Goal: Navigation & Orientation: Find specific page/section

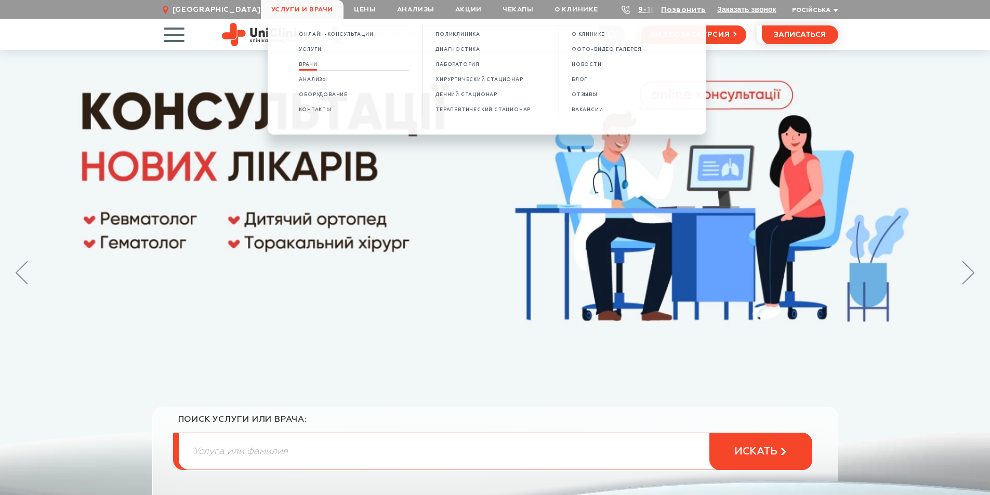
click at [317, 63] on span "Врачи" at bounding box center [308, 65] width 18 height 6
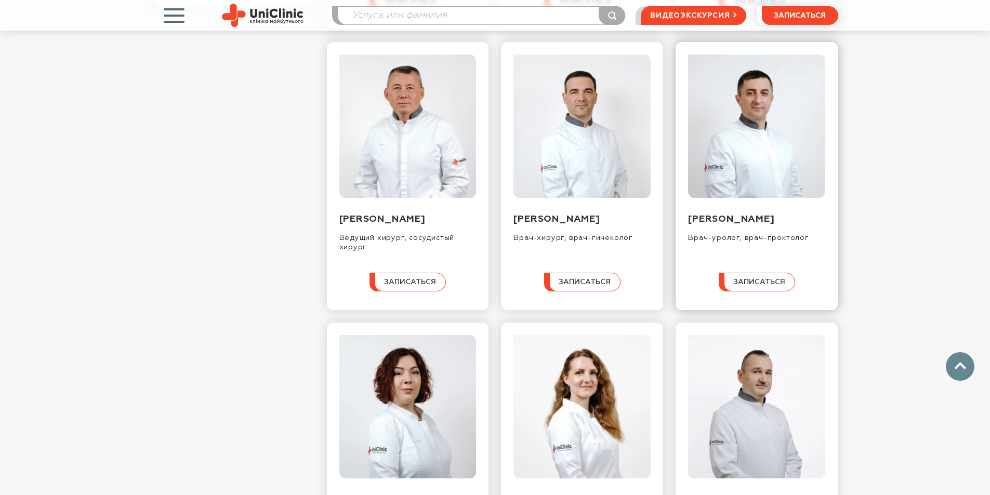
scroll to position [416, 0]
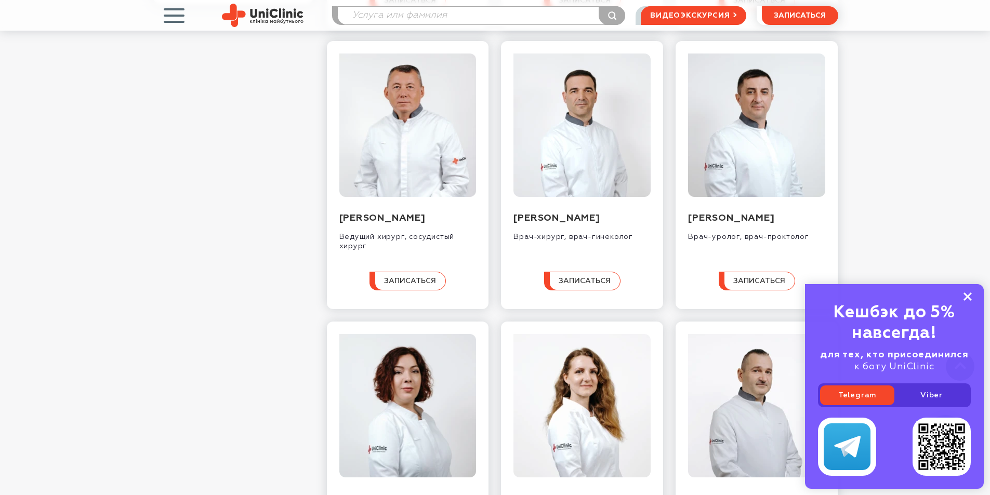
click at [965, 294] on rect at bounding box center [967, 297] width 8 height 8
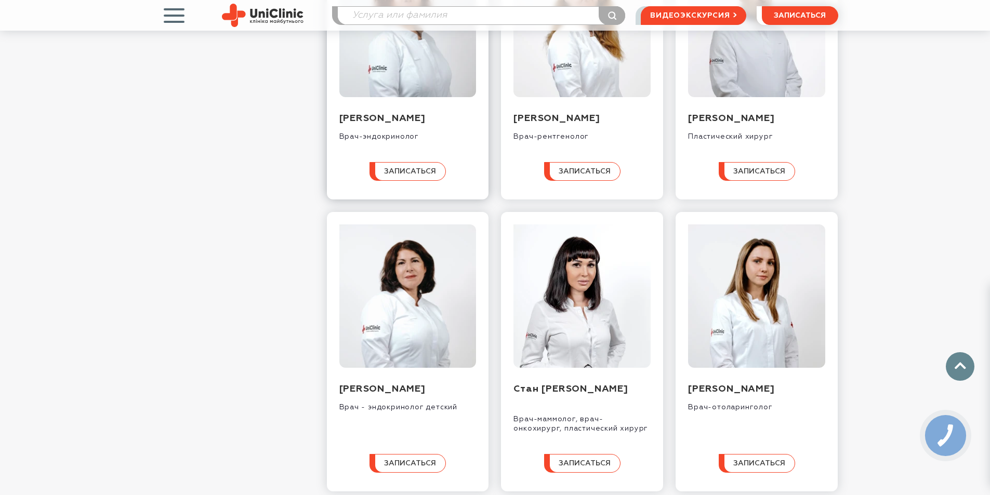
scroll to position [883, 0]
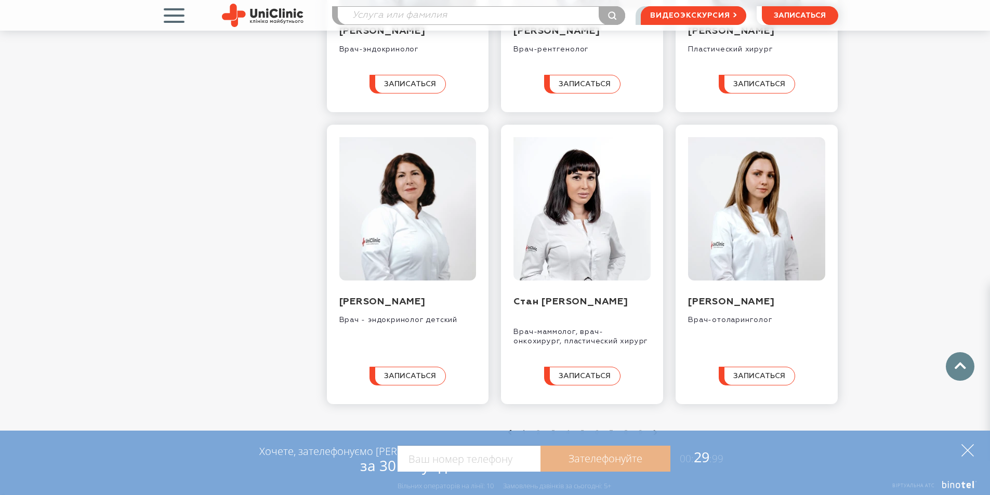
click at [965, 451] on icon at bounding box center [967, 450] width 12 height 12
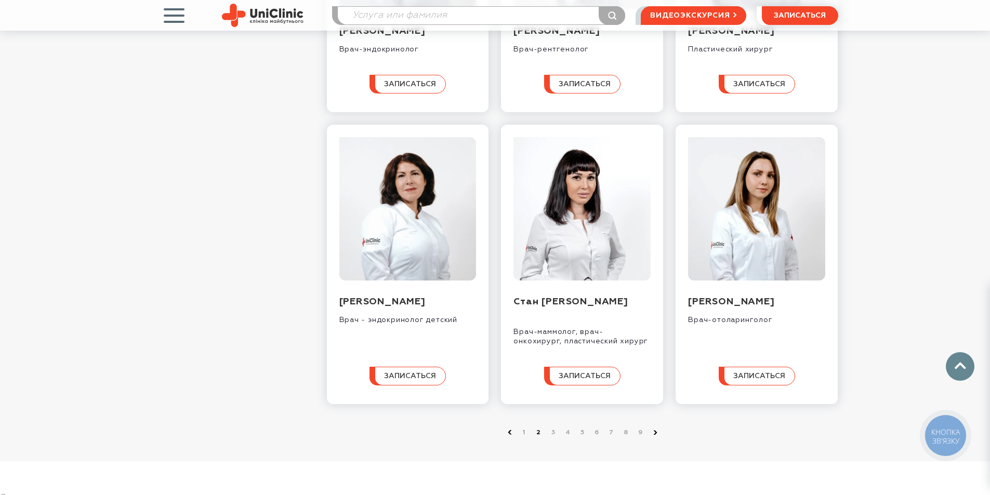
click at [539, 438] on link "2" at bounding box center [539, 433] width 10 height 10
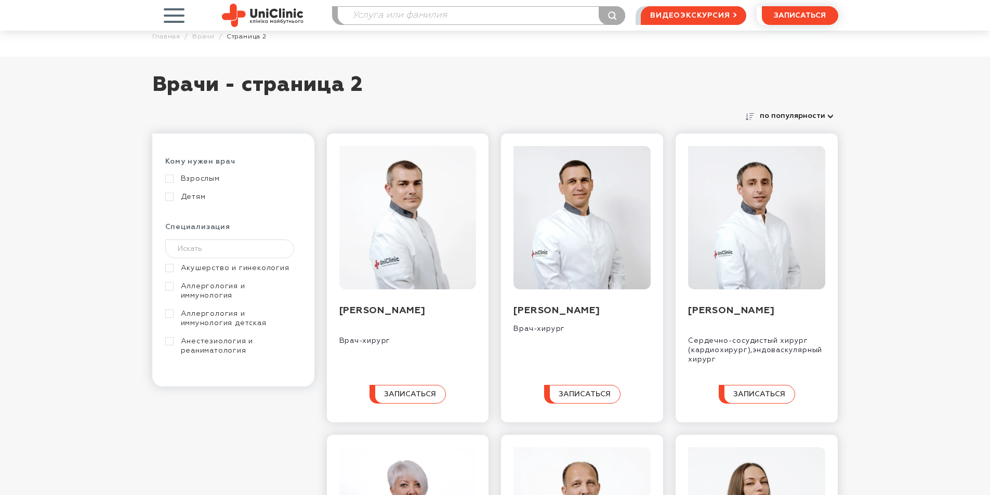
scroll to position [52, 0]
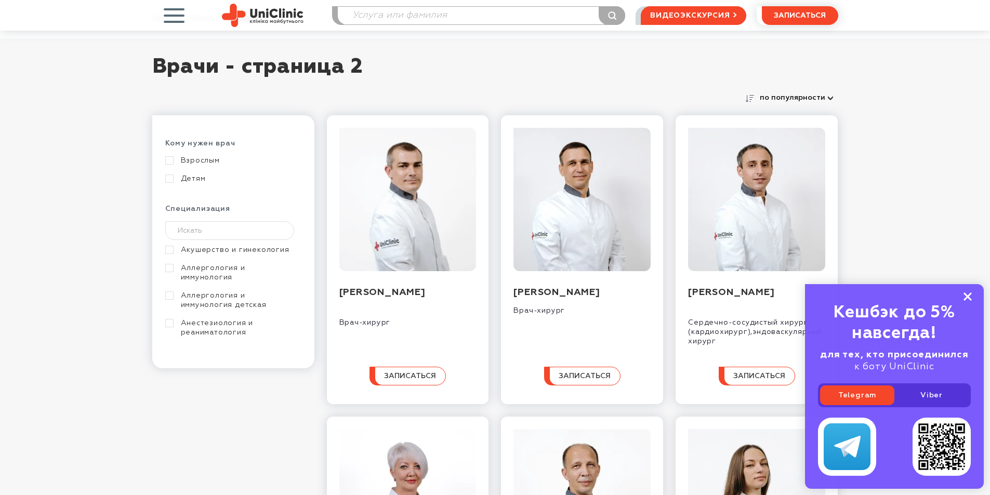
click at [968, 297] on rect at bounding box center [967, 297] width 8 height 8
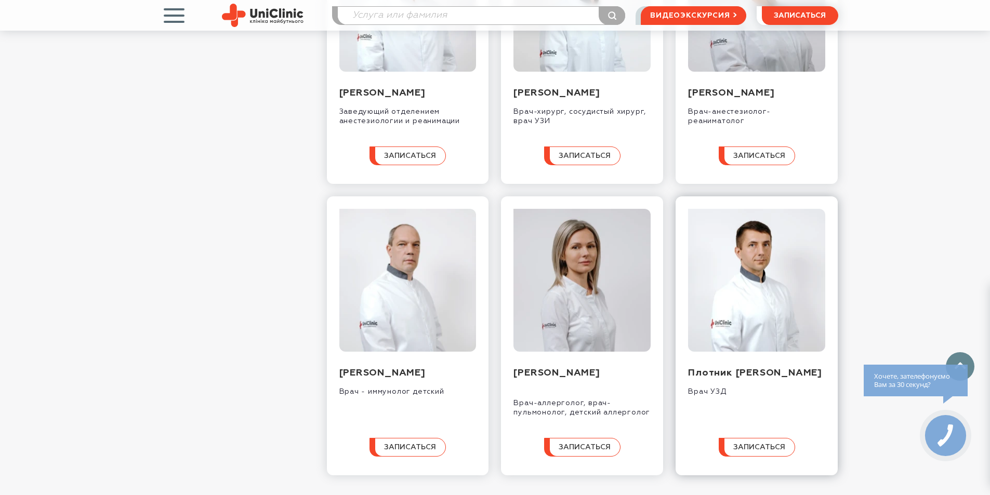
scroll to position [883, 0]
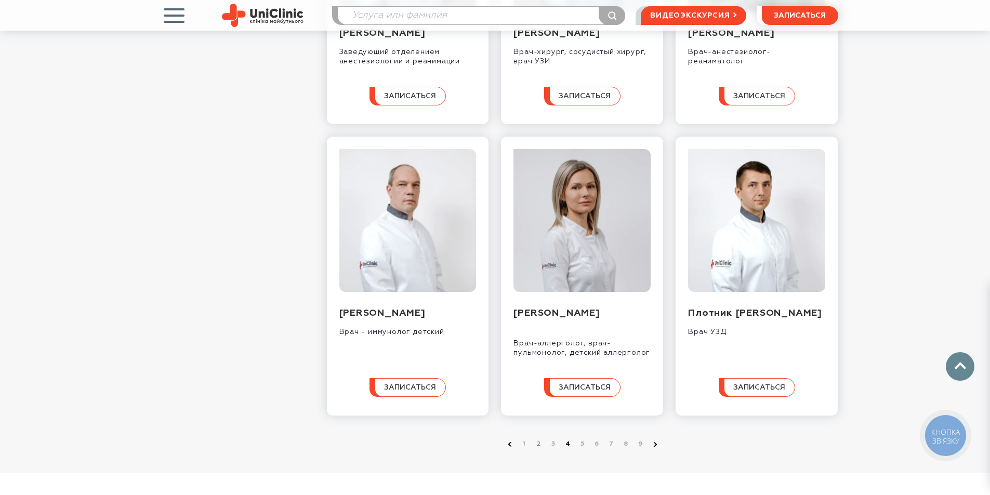
click at [567, 449] on link "4" at bounding box center [568, 444] width 10 height 10
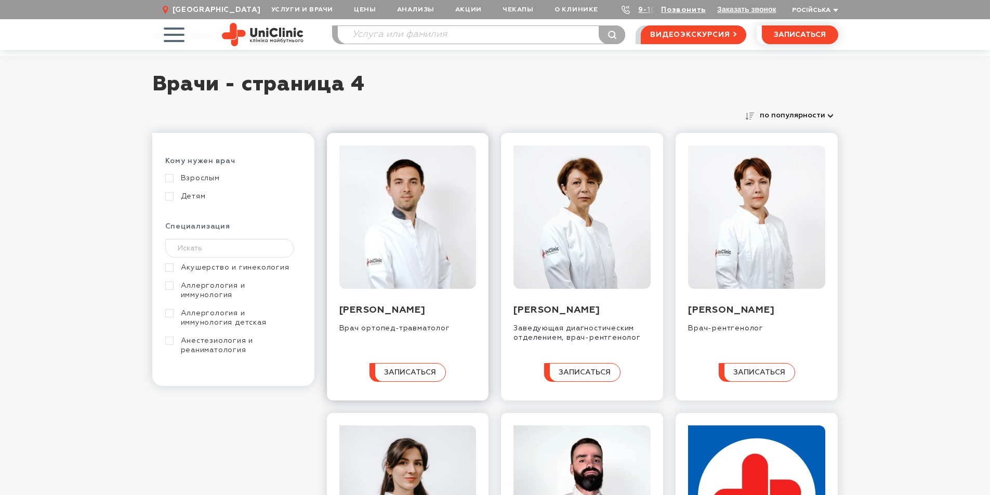
scroll to position [52, 0]
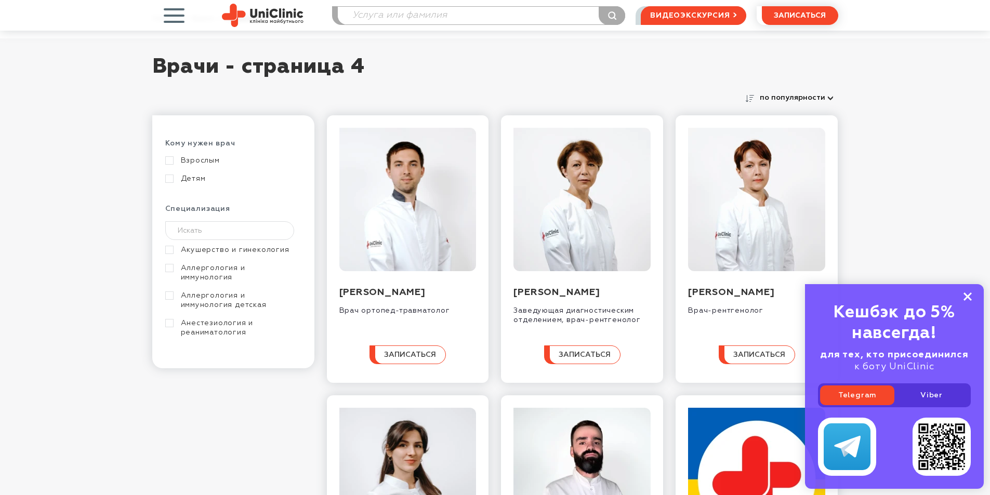
click at [968, 295] on rect at bounding box center [967, 297] width 8 height 8
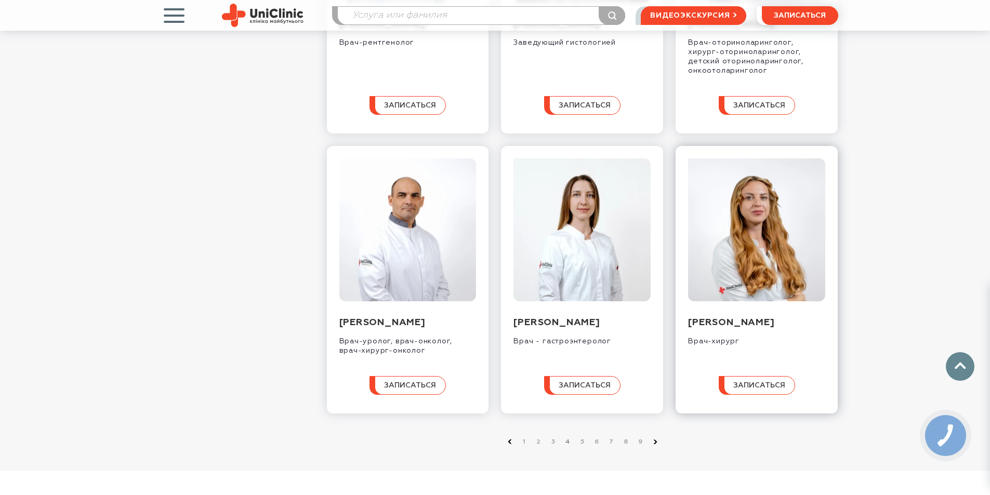
scroll to position [987, 0]
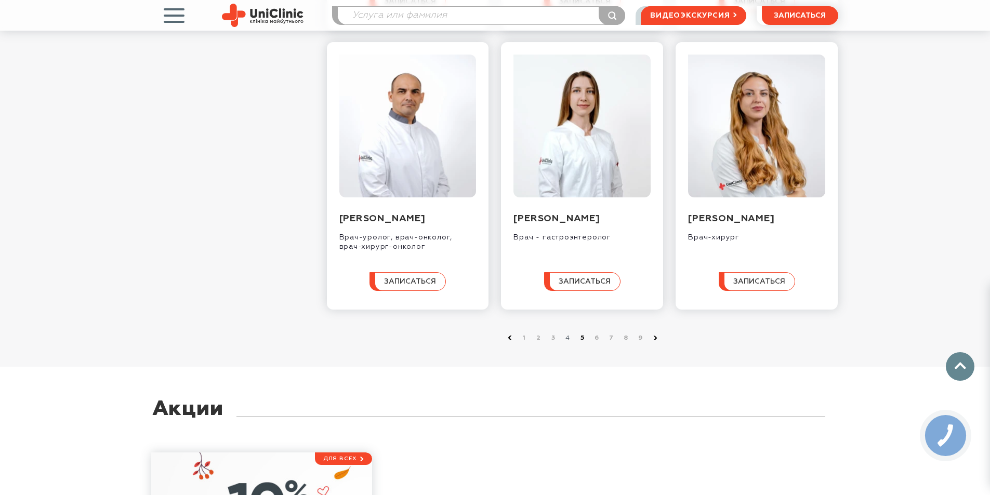
click at [582, 343] on link "5" at bounding box center [582, 338] width 10 height 10
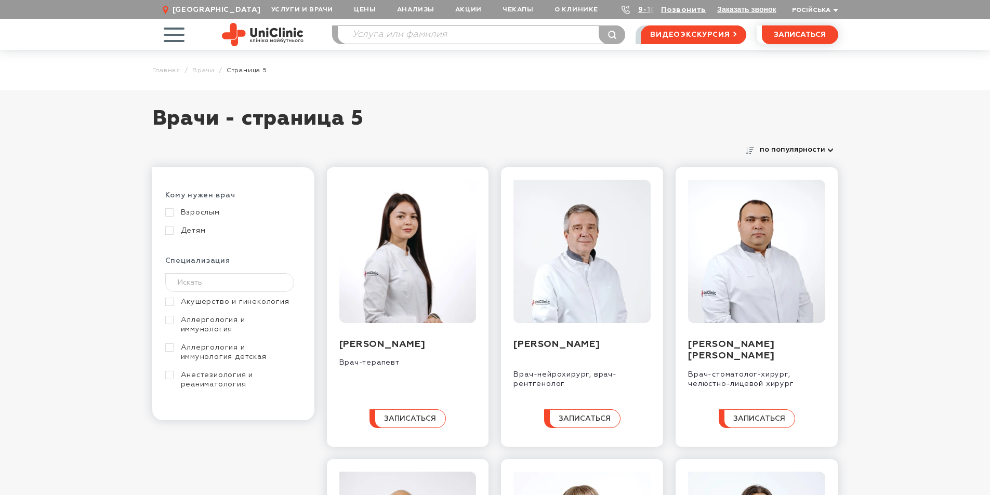
scroll to position [52, 0]
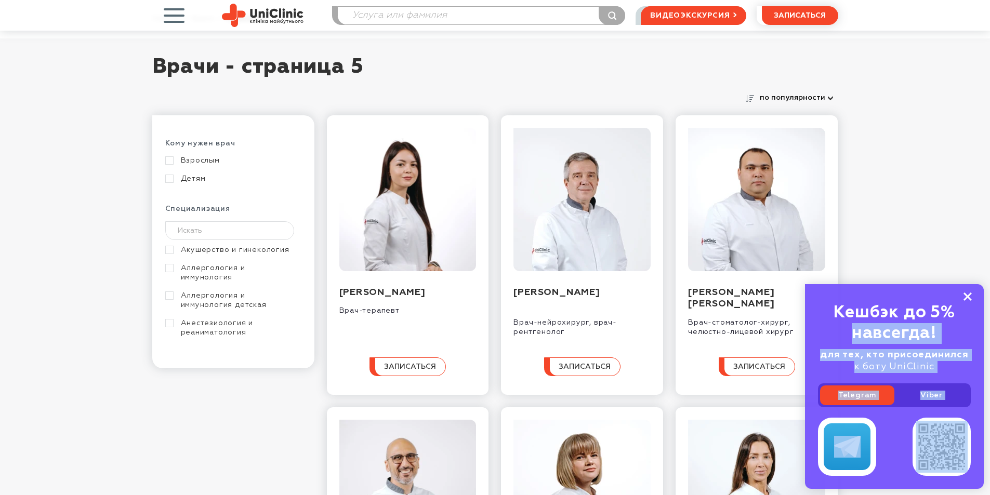
click at [964, 293] on div "Кешбэк до 5% навсегда! для тех, кто присоединился к боту UniClinic Telegram Vib…" at bounding box center [894, 386] width 179 height 205
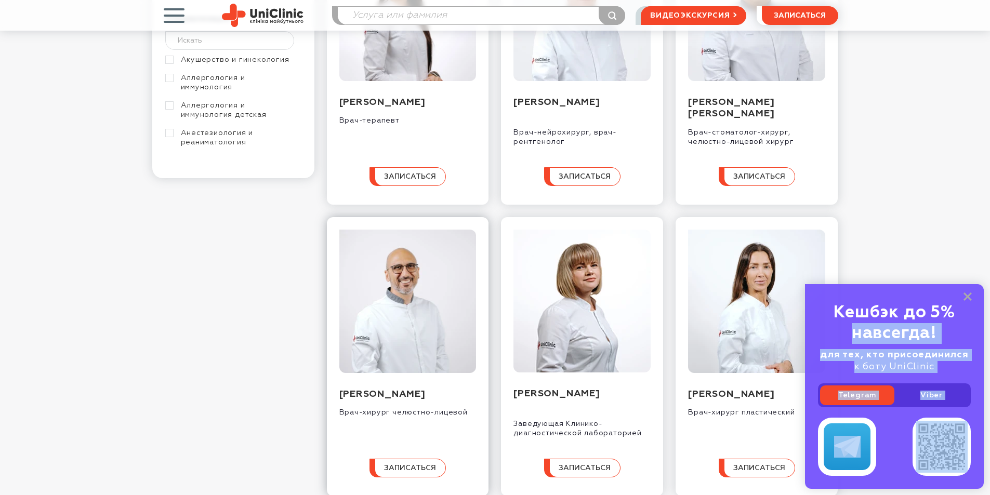
scroll to position [260, 0]
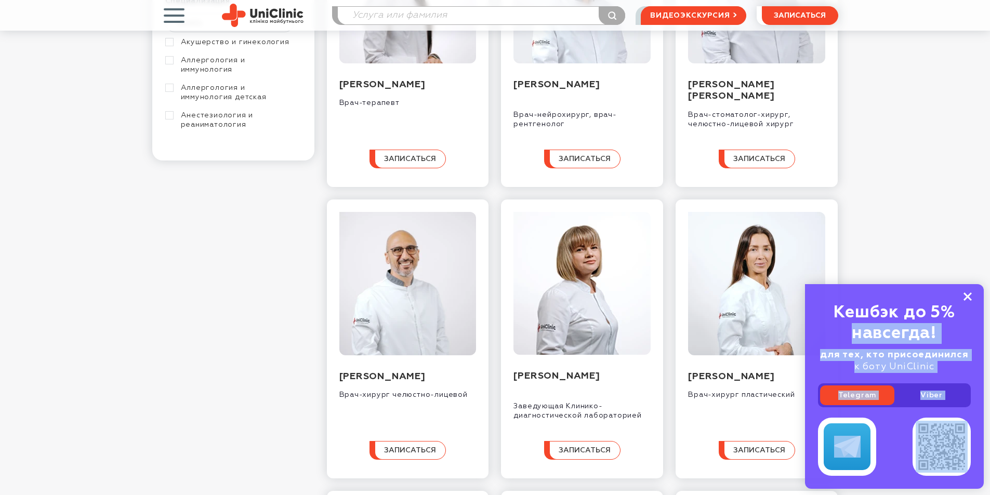
click at [968, 297] on rect at bounding box center [967, 297] width 8 height 8
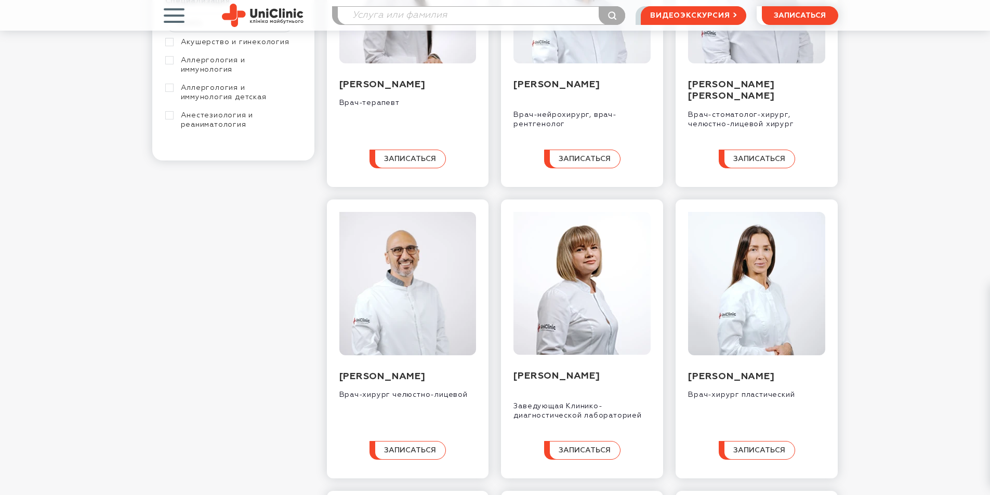
click at [931, 275] on div "Врачи - страница 5 по популярности по популярности А-Я Кому нужен врач Взрослым…" at bounding box center [495, 465] width 990 height 1268
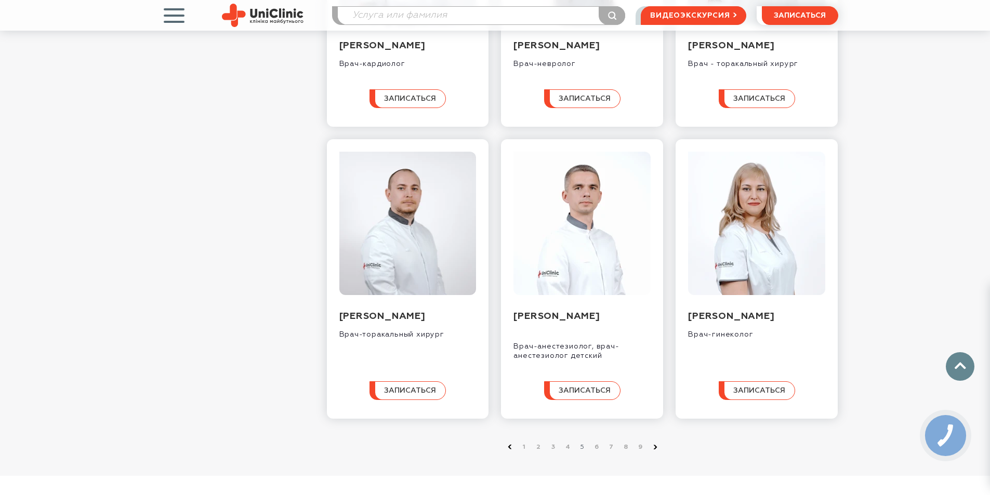
scroll to position [883, 0]
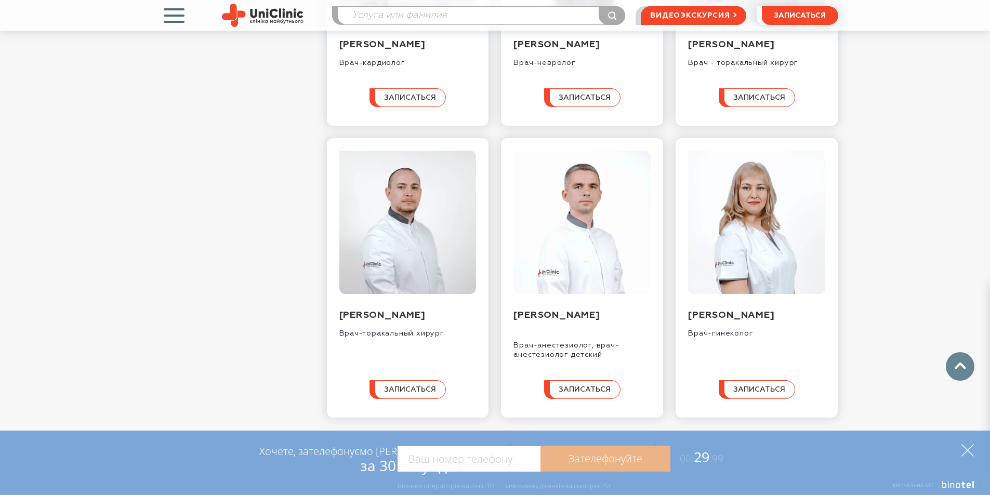
click at [968, 455] on icon at bounding box center [967, 450] width 12 height 12
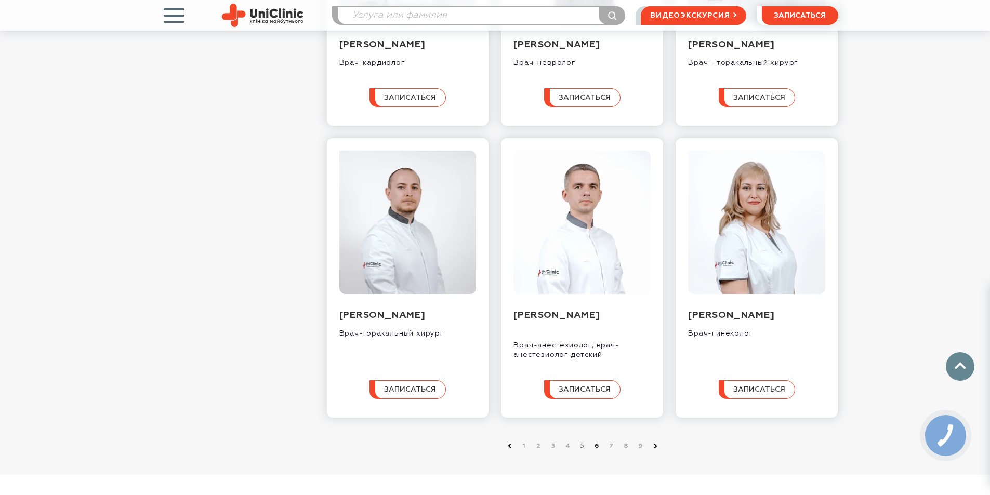
click at [597, 451] on link "6" at bounding box center [597, 446] width 10 height 10
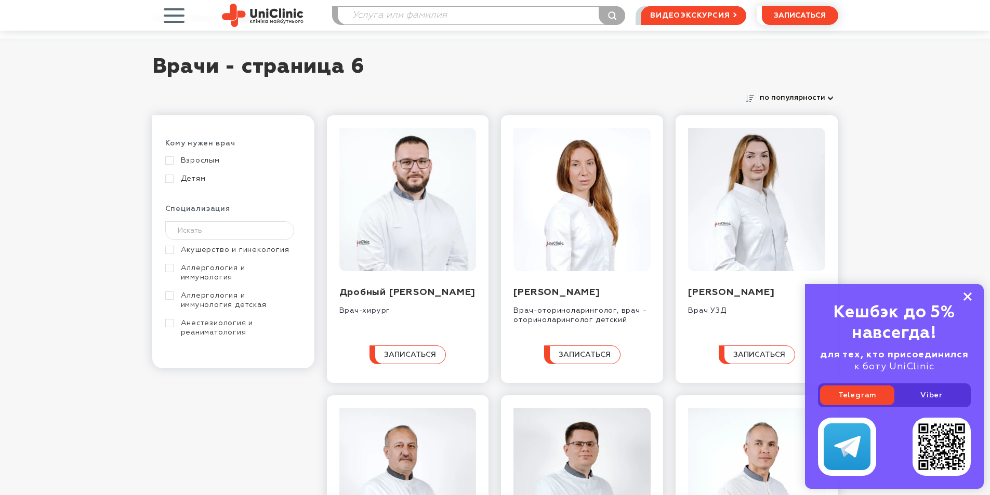
click at [966, 294] on icon at bounding box center [967, 297] width 8 height 9
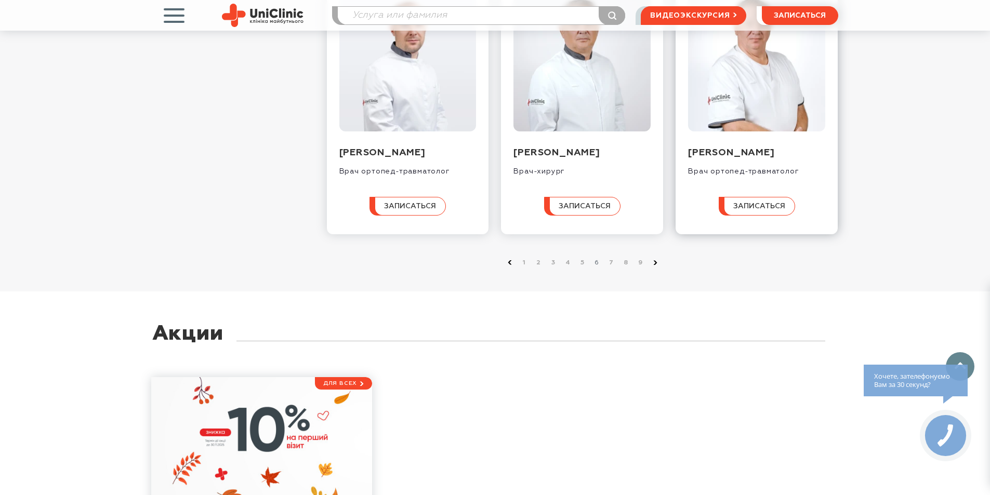
scroll to position [1039, 0]
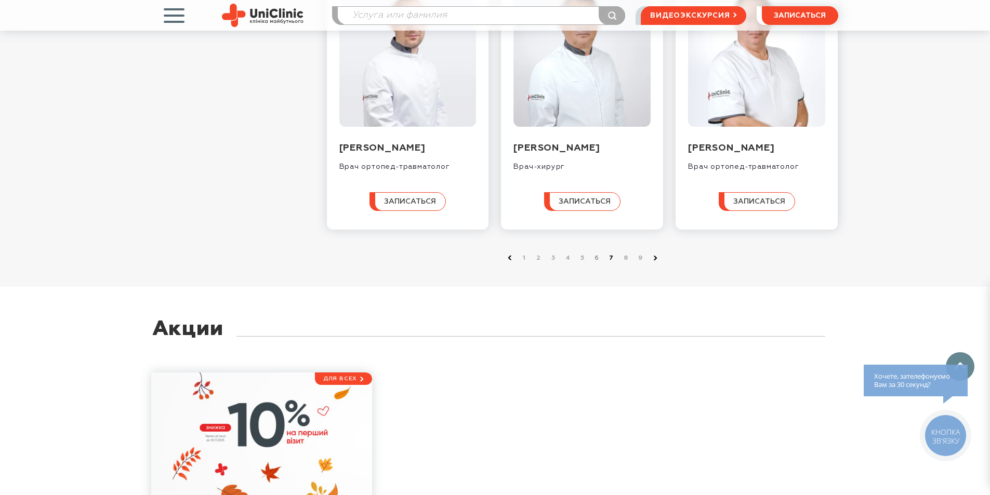
click at [611, 263] on link "7" at bounding box center [611, 258] width 10 height 10
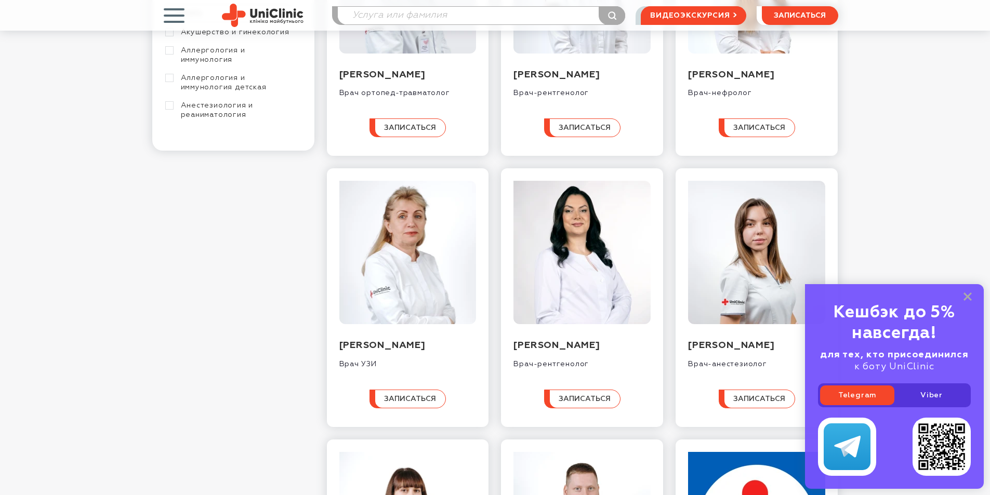
scroll to position [364, 0]
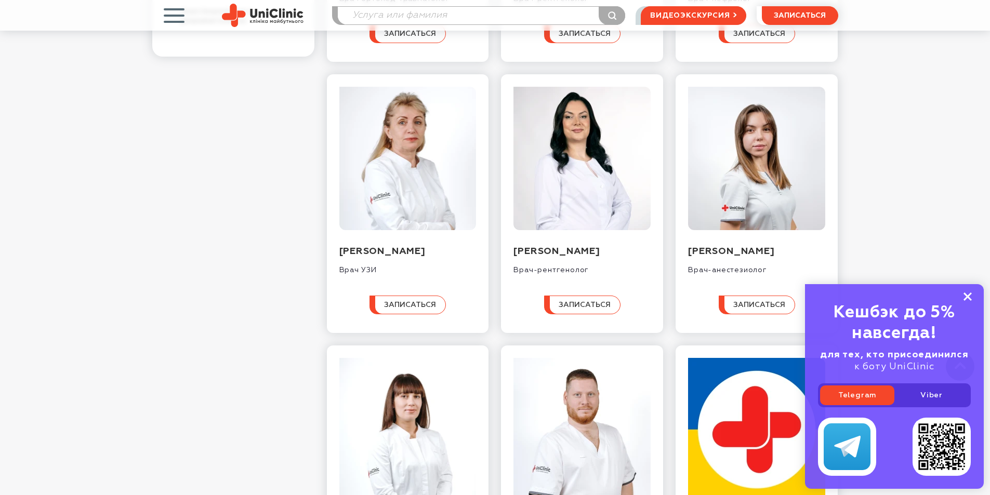
click at [968, 295] on rect at bounding box center [967, 297] width 8 height 8
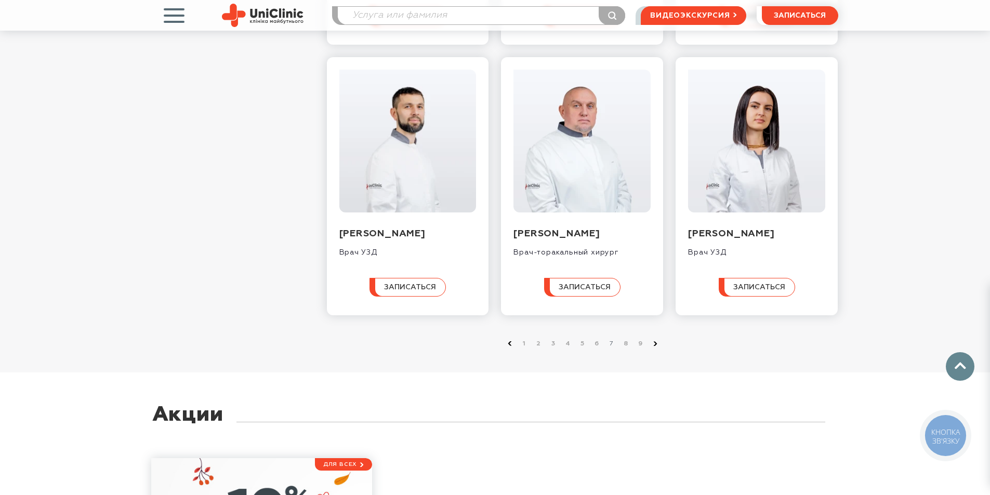
scroll to position [935, 0]
click at [612, 349] on li "7" at bounding box center [609, 343] width 15 height 10
click at [627, 349] on link "8" at bounding box center [626, 343] width 10 height 10
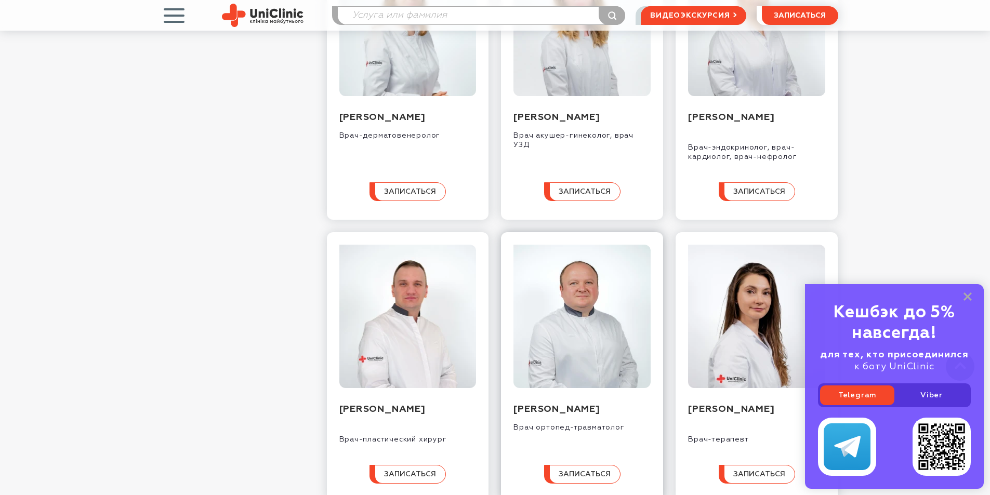
scroll to position [520, 0]
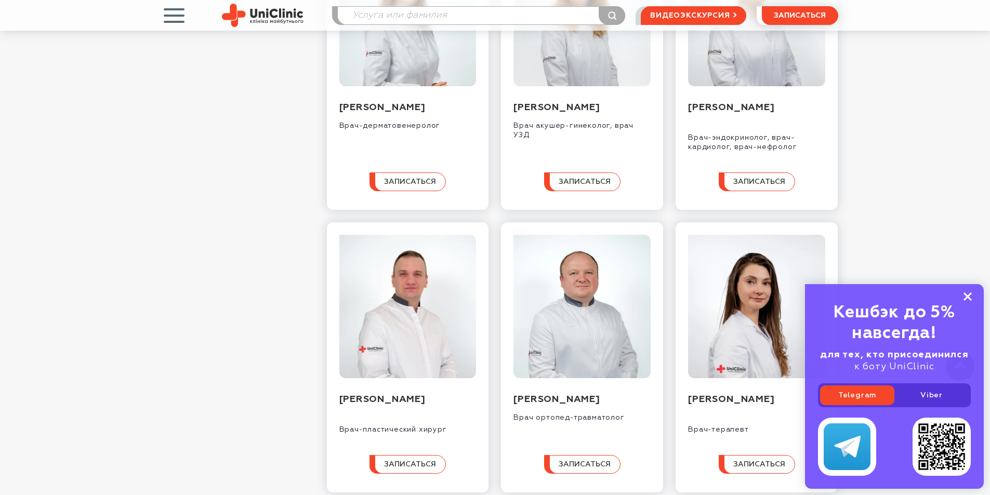
click at [969, 297] on icon at bounding box center [967, 297] width 8 height 9
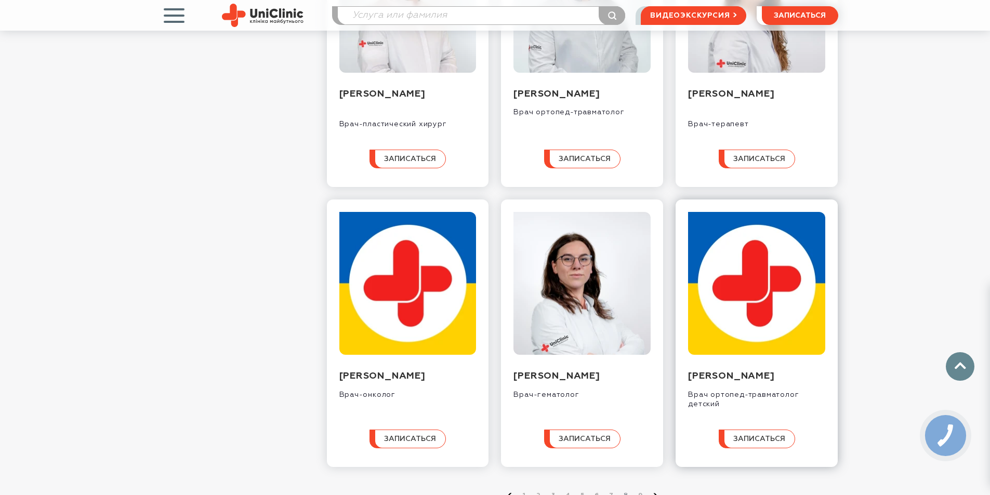
scroll to position [883, 0]
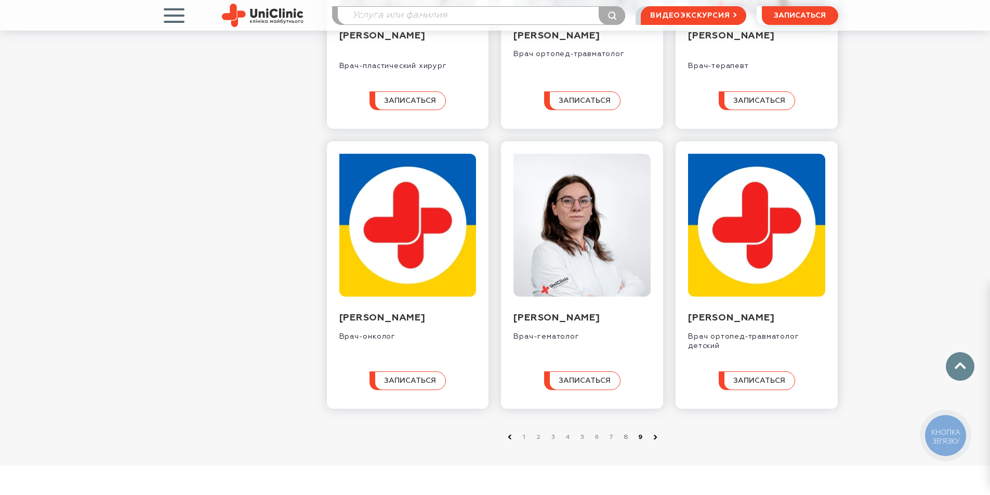
click at [640, 443] on link "9" at bounding box center [640, 437] width 10 height 10
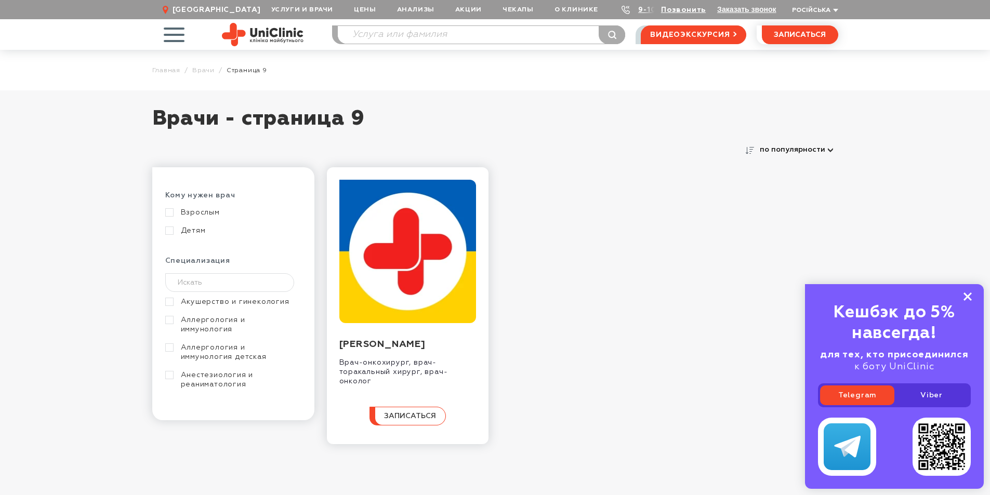
click at [965, 294] on rect at bounding box center [967, 297] width 8 height 8
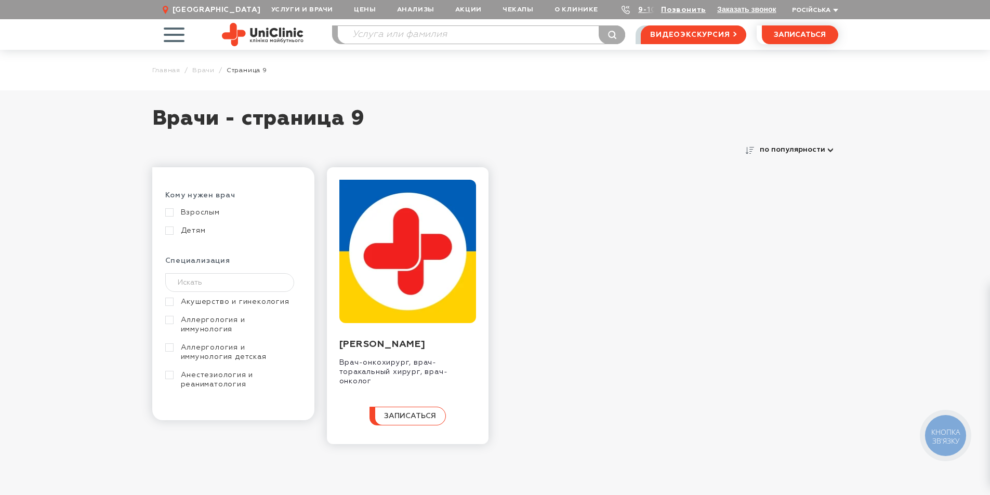
click at [535, 191] on div "[PERSON_NAME] Врач-онкохирург, врач-торакальный хирург, врач-онколог записаться" at bounding box center [576, 305] width 524 height 277
